Goal: Find contact information: Find contact information

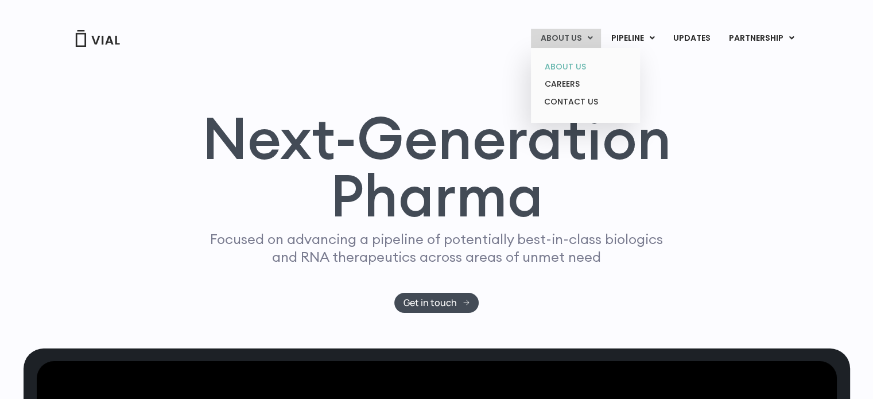
click at [567, 66] on link "ABOUT US" at bounding box center [585, 67] width 100 height 18
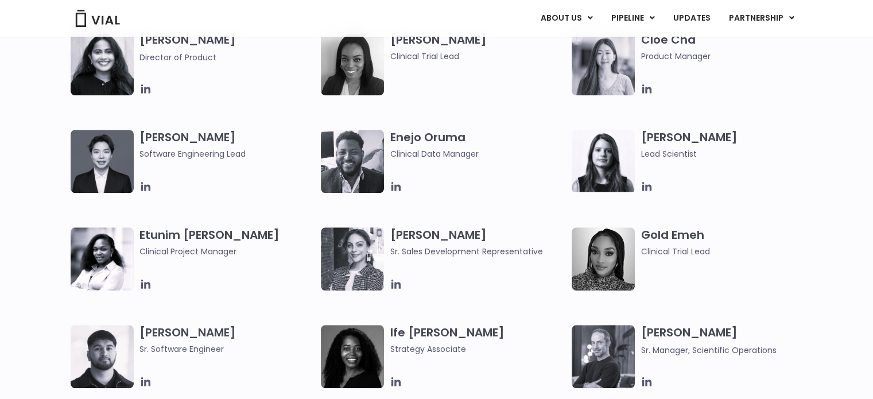
scroll to position [1263, 0]
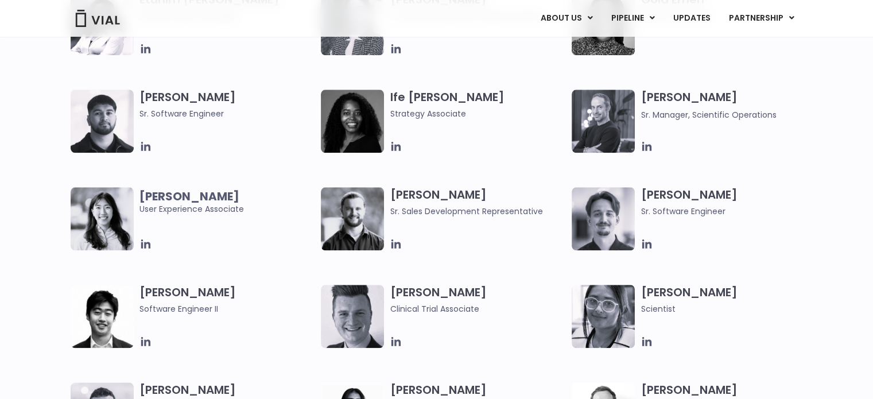
click at [121, 209] on img at bounding box center [102, 218] width 63 height 63
click at [149, 203] on span "Jessica Ahn User Experience Associate" at bounding box center [227, 202] width 176 height 25
click at [150, 196] on b "Jessica Ahn" at bounding box center [189, 196] width 100 height 16
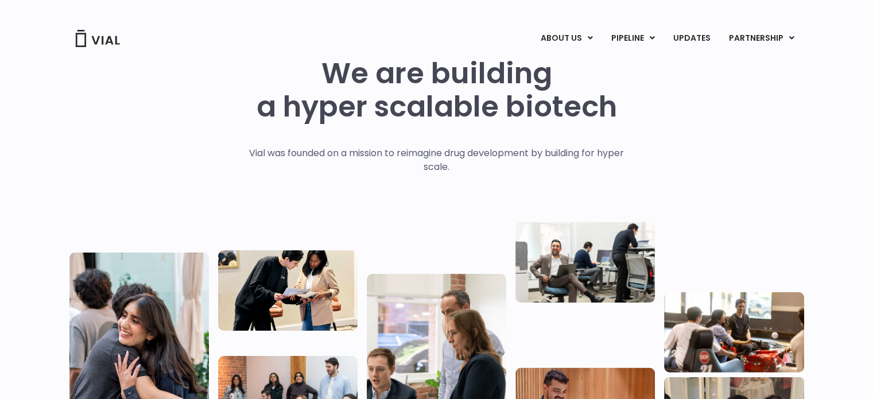
scroll to position [0, 0]
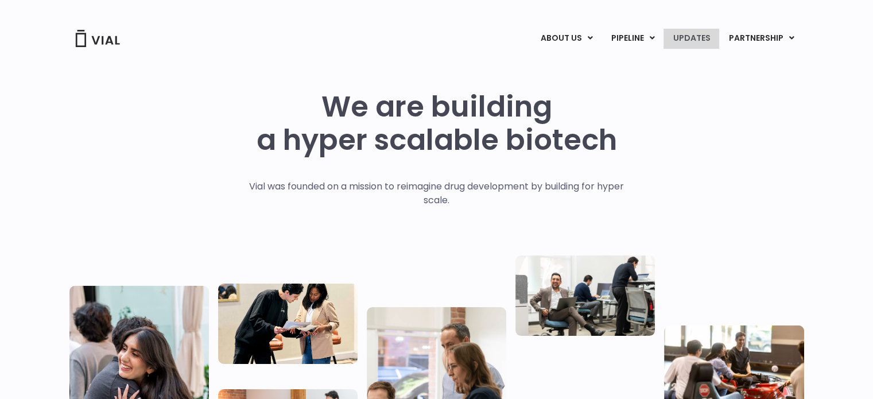
click at [685, 40] on link "UPDATES" at bounding box center [690, 39] width 55 height 20
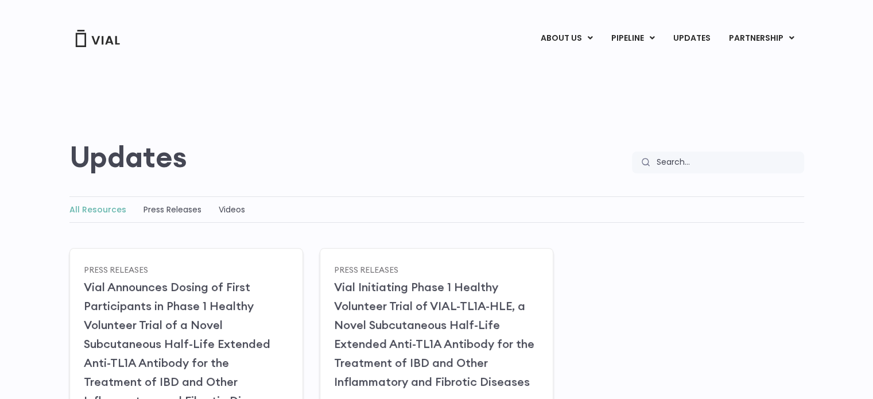
click at [572, 27] on div "ABOUT US ABOUT US CAREERS CONTACT US PIPELINE TL1A HLE PHASE 2 INHBE/ACTIVIN E …" at bounding box center [436, 24] width 758 height 48
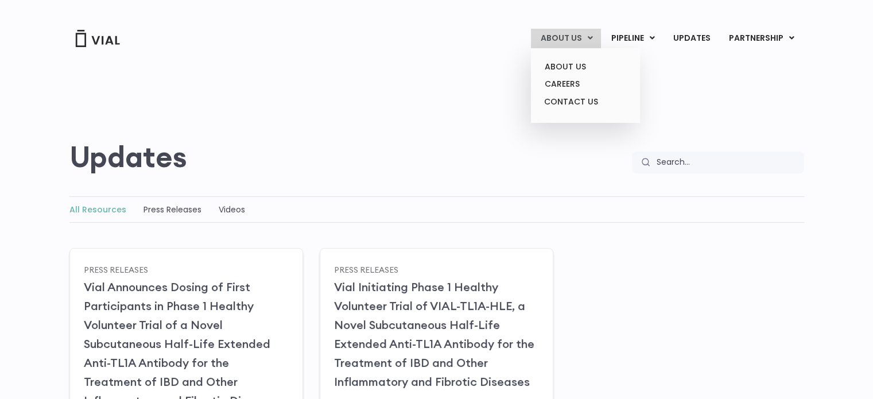
click at [570, 36] on link "ABOUT US" at bounding box center [566, 39] width 70 height 20
click at [562, 108] on link "CONTACT US" at bounding box center [585, 102] width 100 height 18
